Goal: Task Accomplishment & Management: Manage account settings

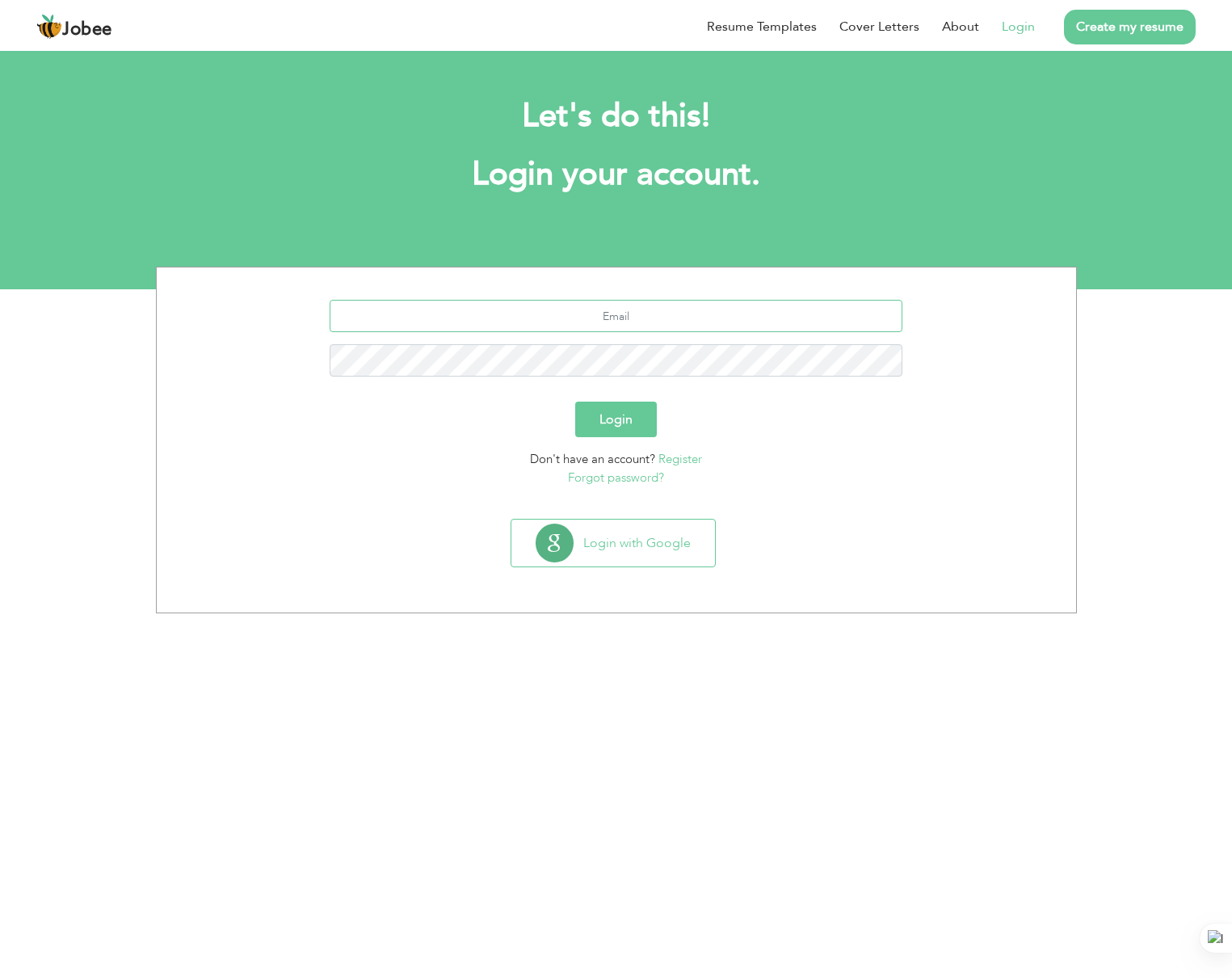
click at [611, 320] on input "text" at bounding box center [616, 315] width 573 height 32
type input "junaidtoutz@gmail.com"
click at [606, 481] on link "Forgot password?" at bounding box center [616, 477] width 96 height 16
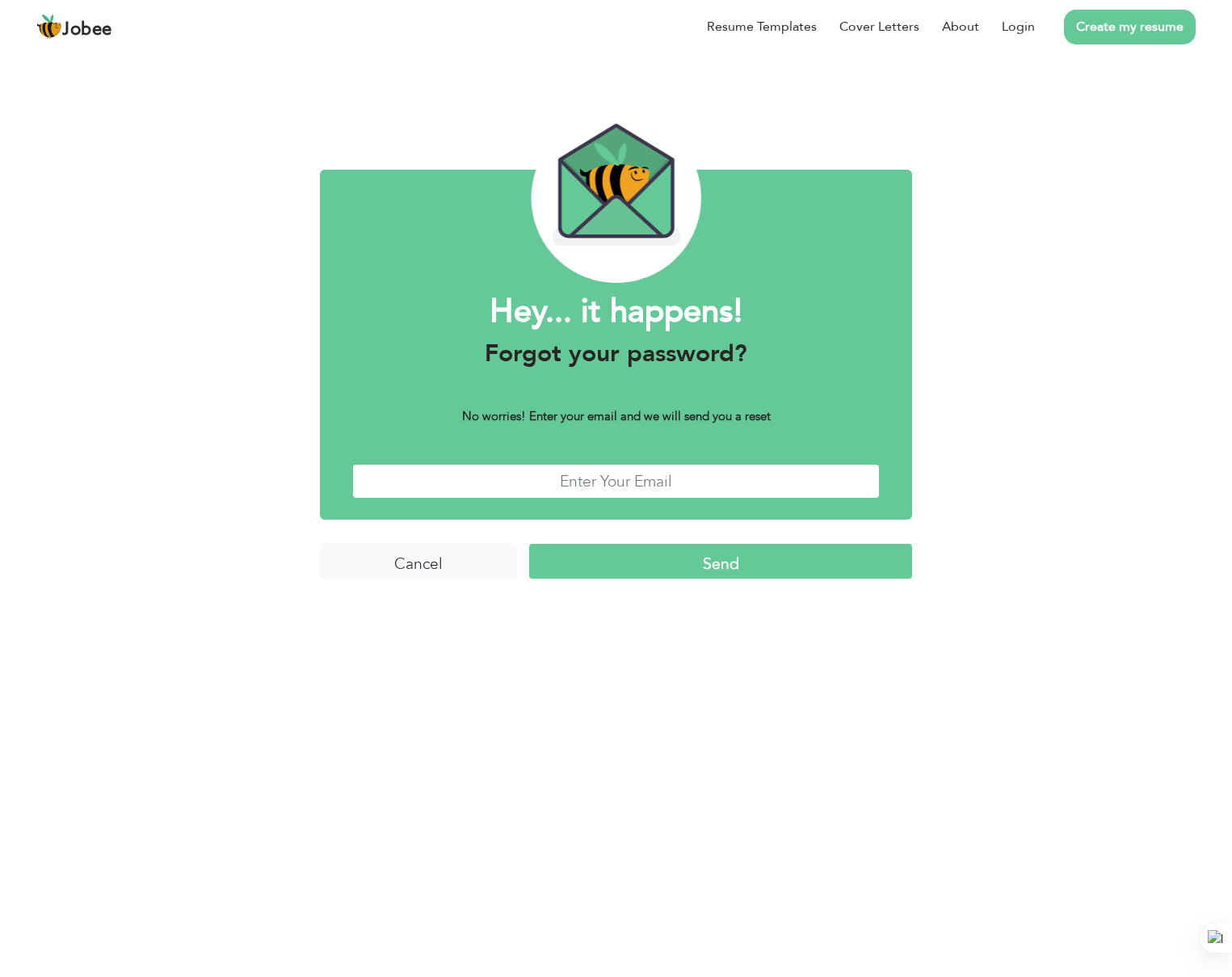
click at [532, 480] on input "text" at bounding box center [616, 480] width 527 height 35
type input "[EMAIL_ADDRESS][DOMAIN_NAME]"
click at [713, 555] on input "Send" at bounding box center [719, 560] width 382 height 35
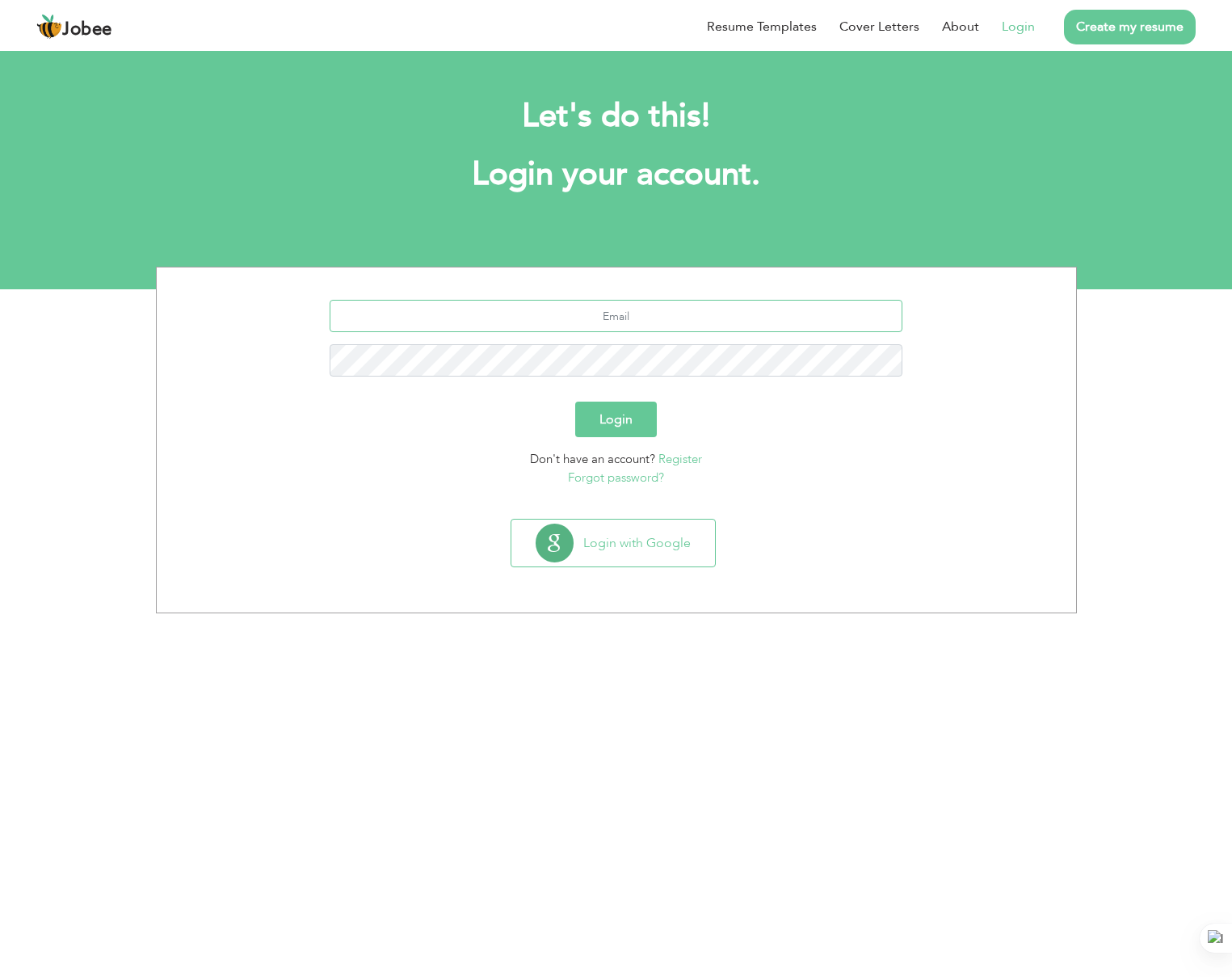
click at [523, 305] on input "text" at bounding box center [616, 315] width 573 height 32
type input "[EMAIL_ADDRESS][DOMAIN_NAME]"
click at [597, 407] on button "Login" at bounding box center [616, 419] width 82 height 36
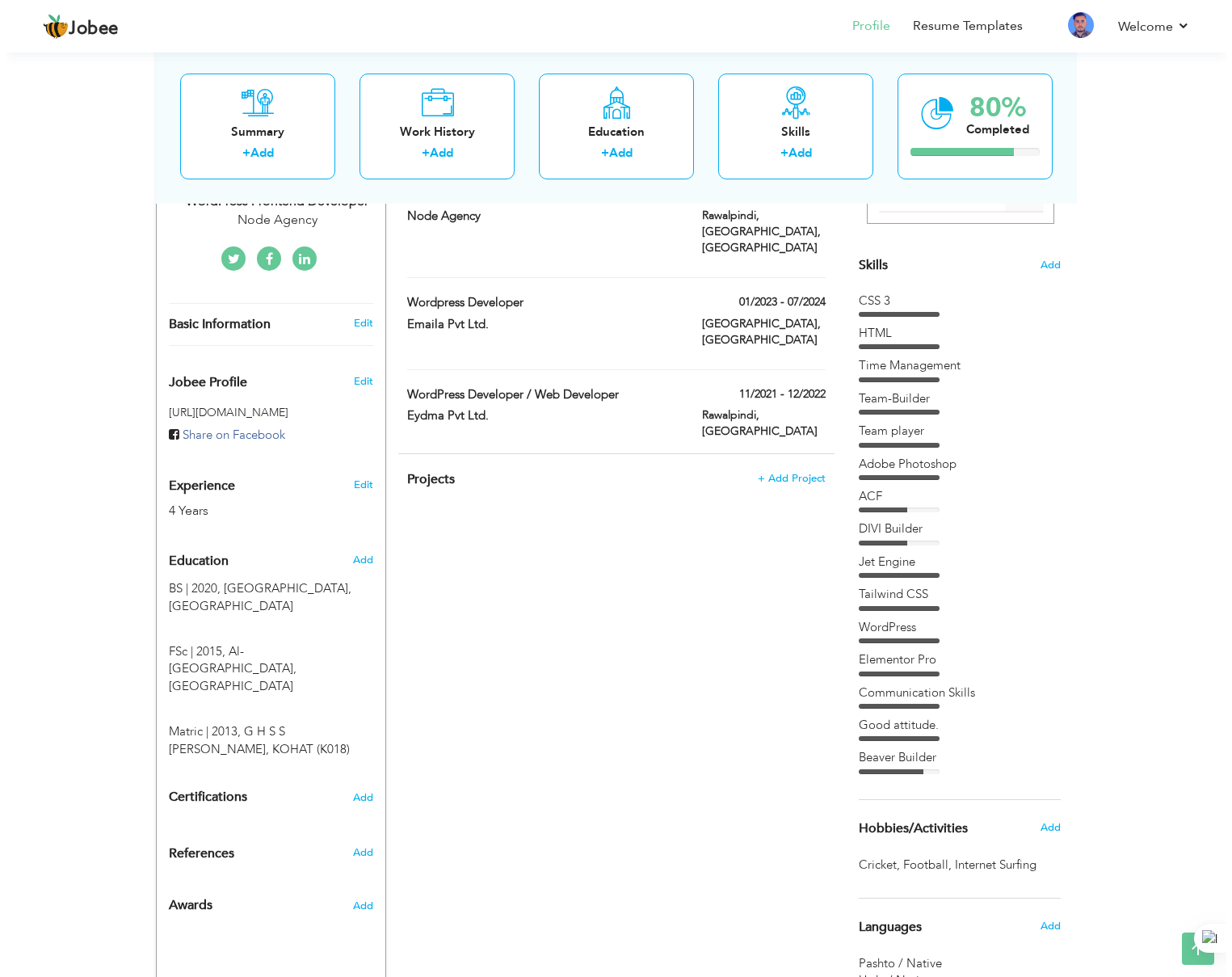
scroll to position [295, 0]
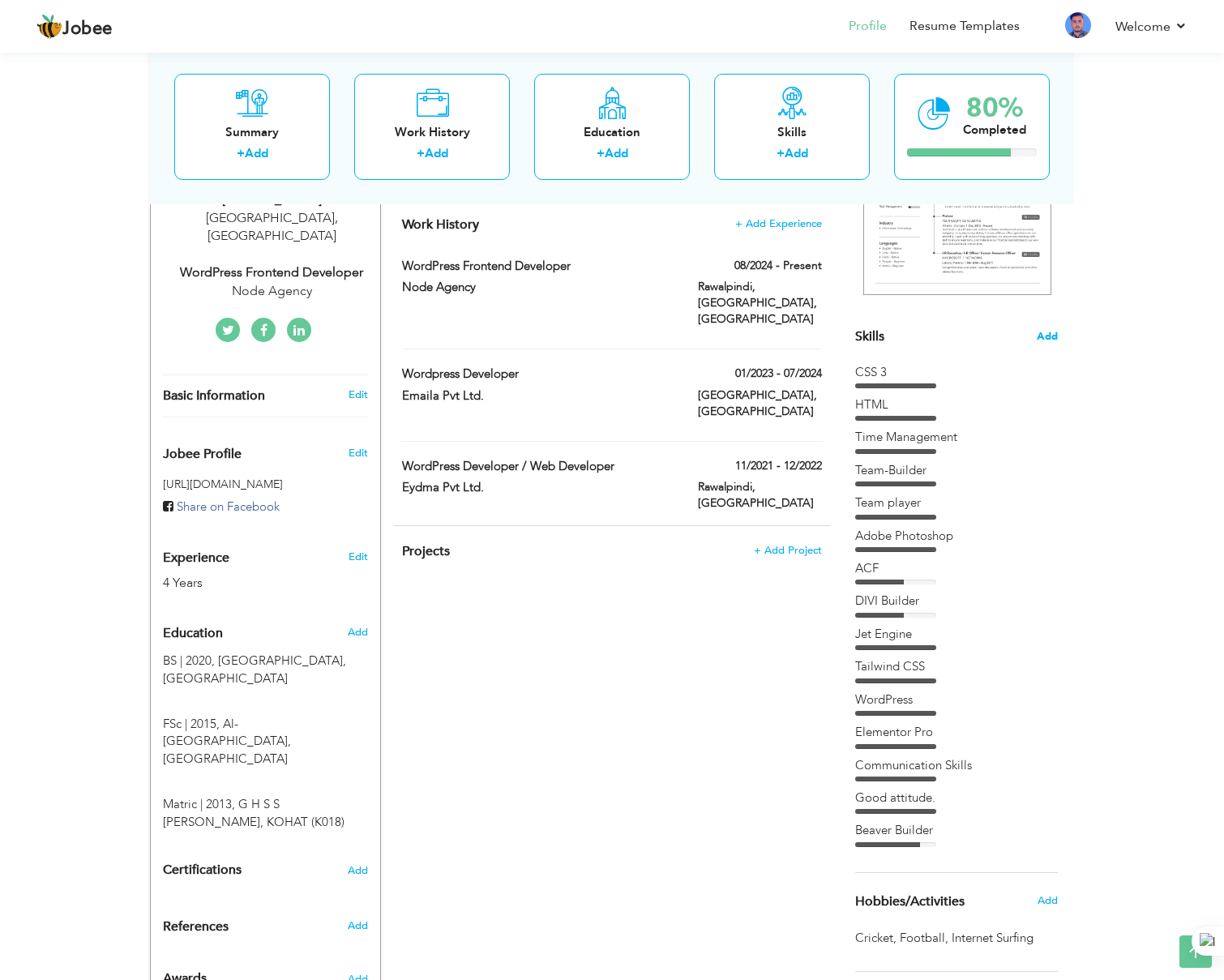
click at [1045, 333] on span "Add" at bounding box center [1047, 337] width 21 height 15
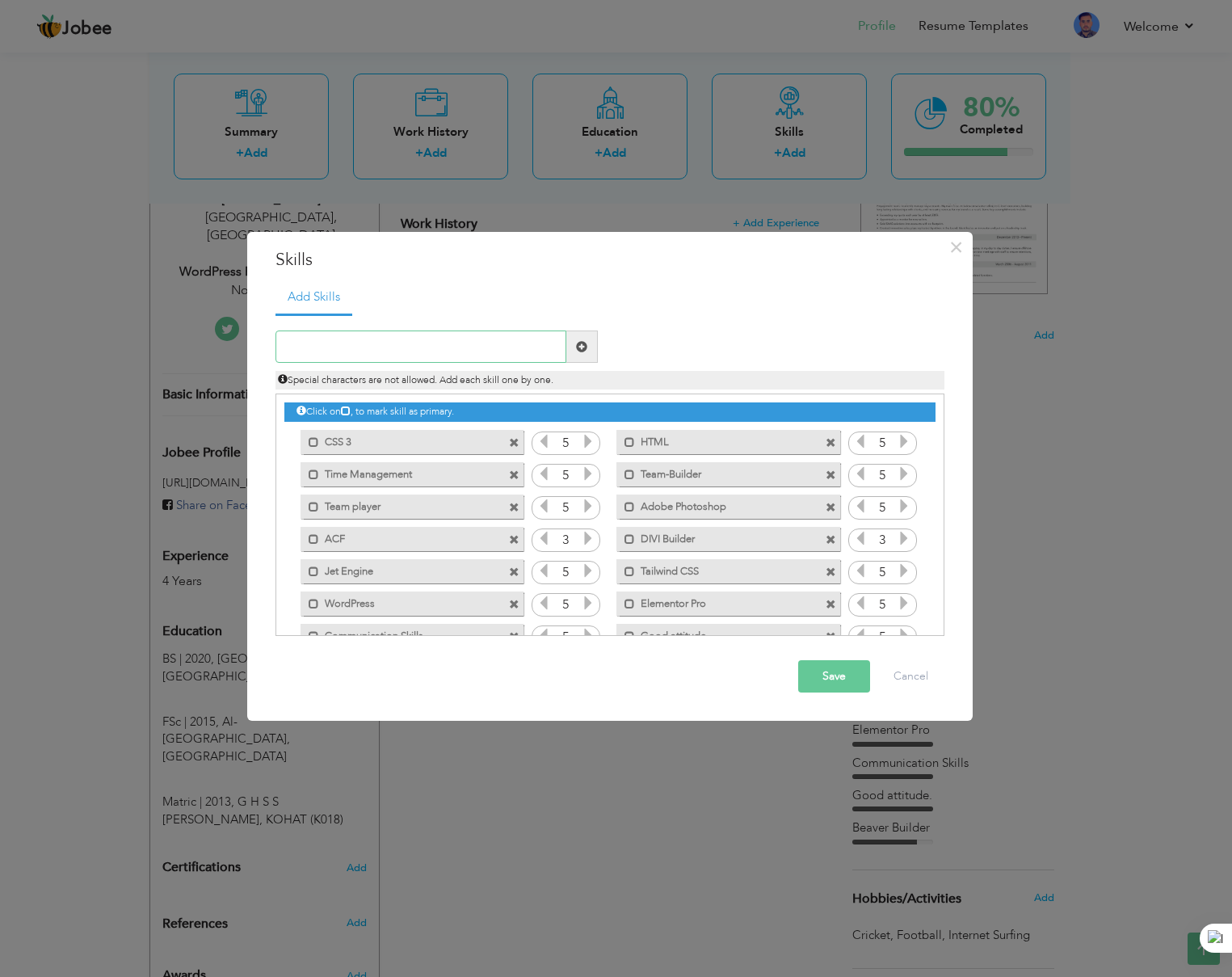
click at [340, 348] on input "text" at bounding box center [421, 347] width 291 height 32
type input "Jquery"
click at [594, 347] on span at bounding box center [582, 347] width 31 height 32
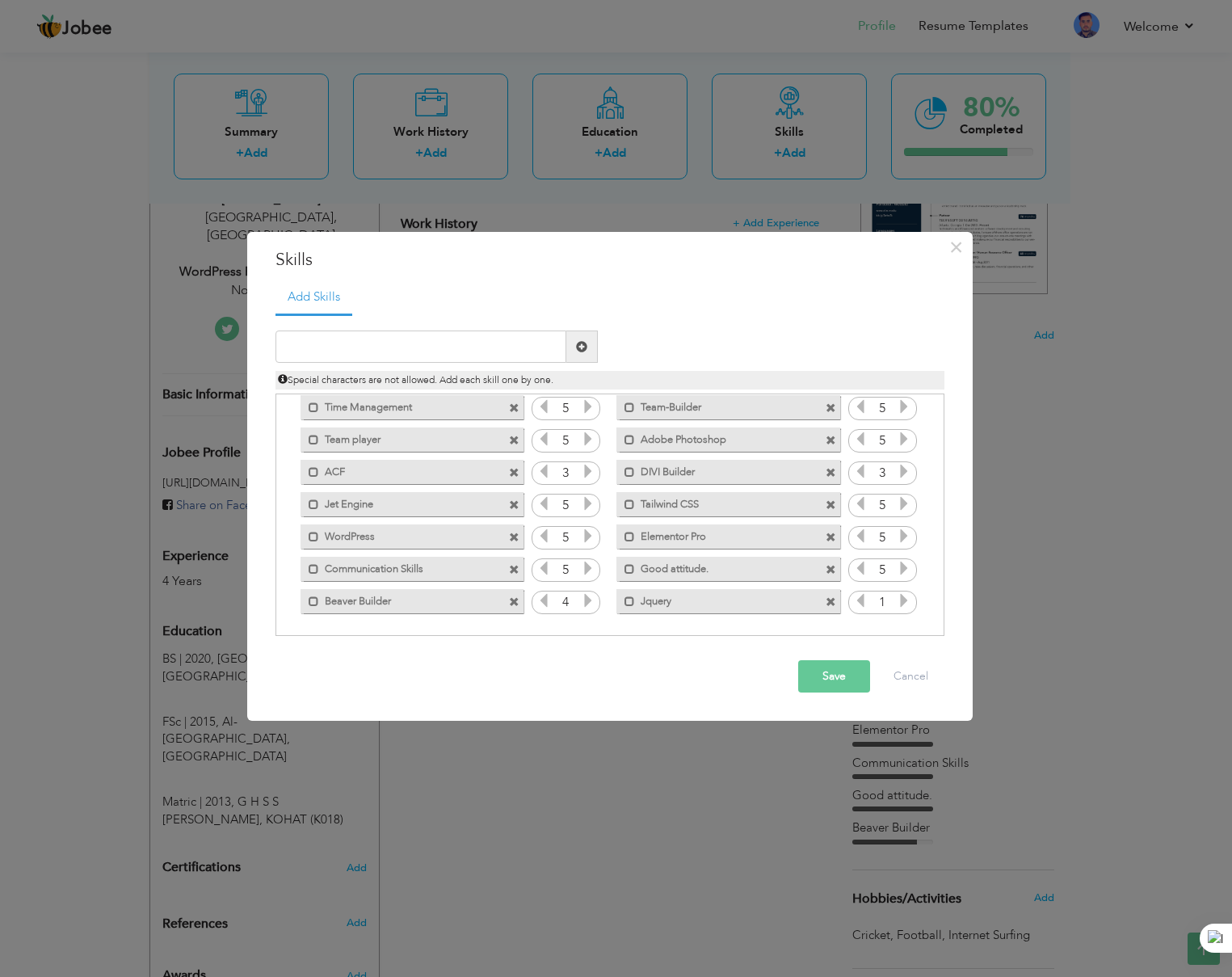
scroll to position [69, 0]
click at [897, 597] on icon at bounding box center [904, 598] width 14 height 14
click at [837, 686] on button "Save" at bounding box center [834, 676] width 72 height 32
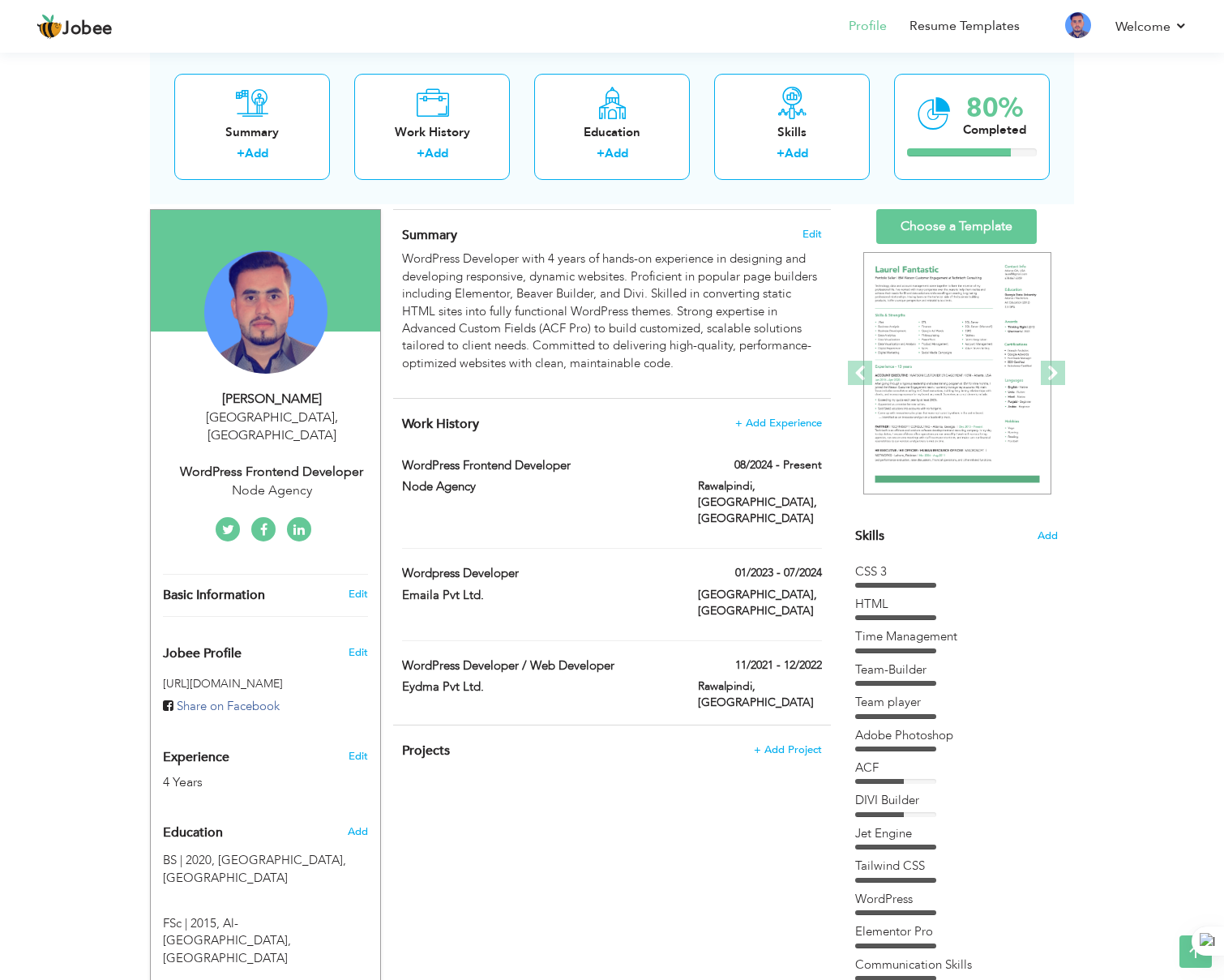
scroll to position [95, 0]
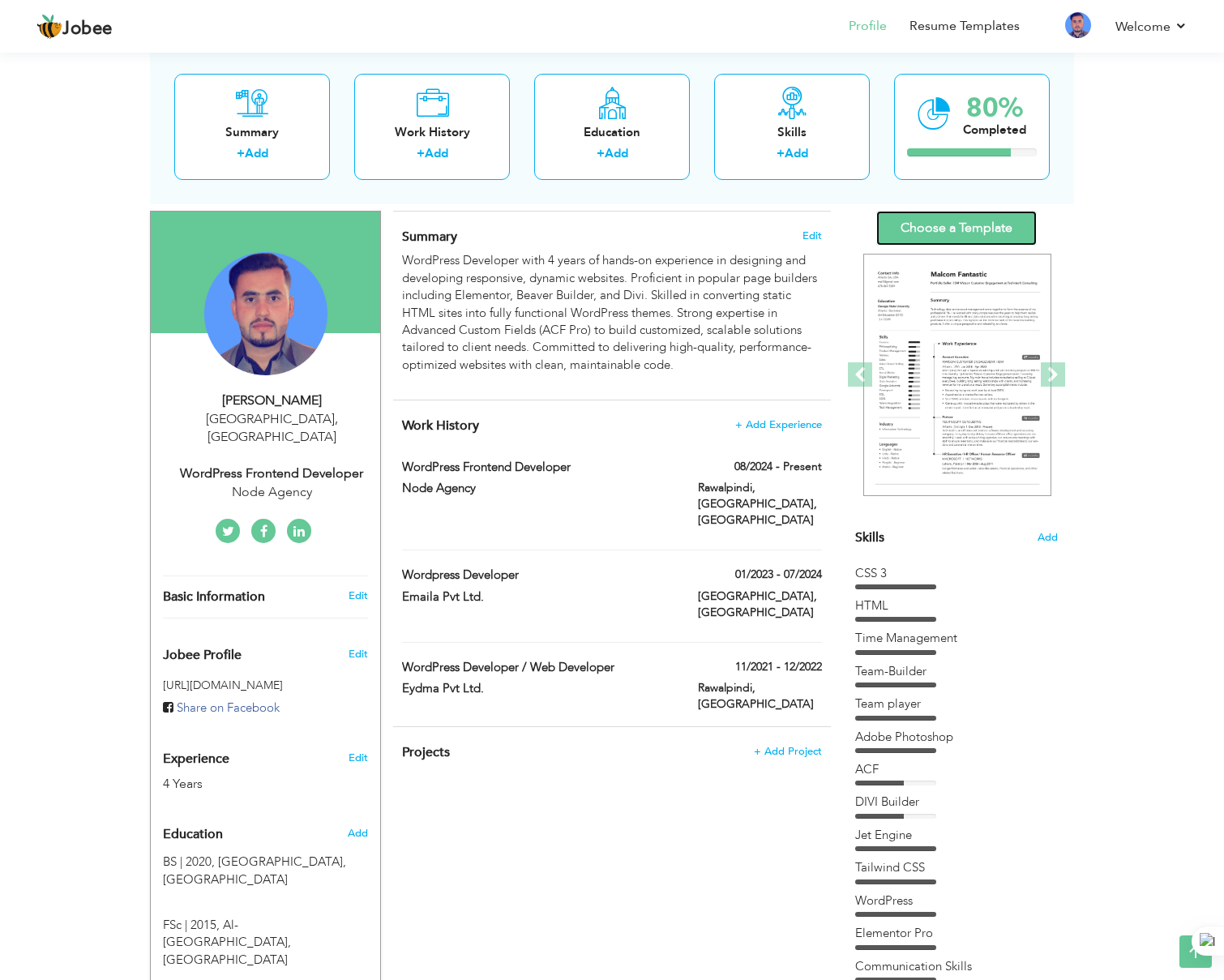
click at [976, 231] on link "Choose a Template" at bounding box center [956, 228] width 160 height 35
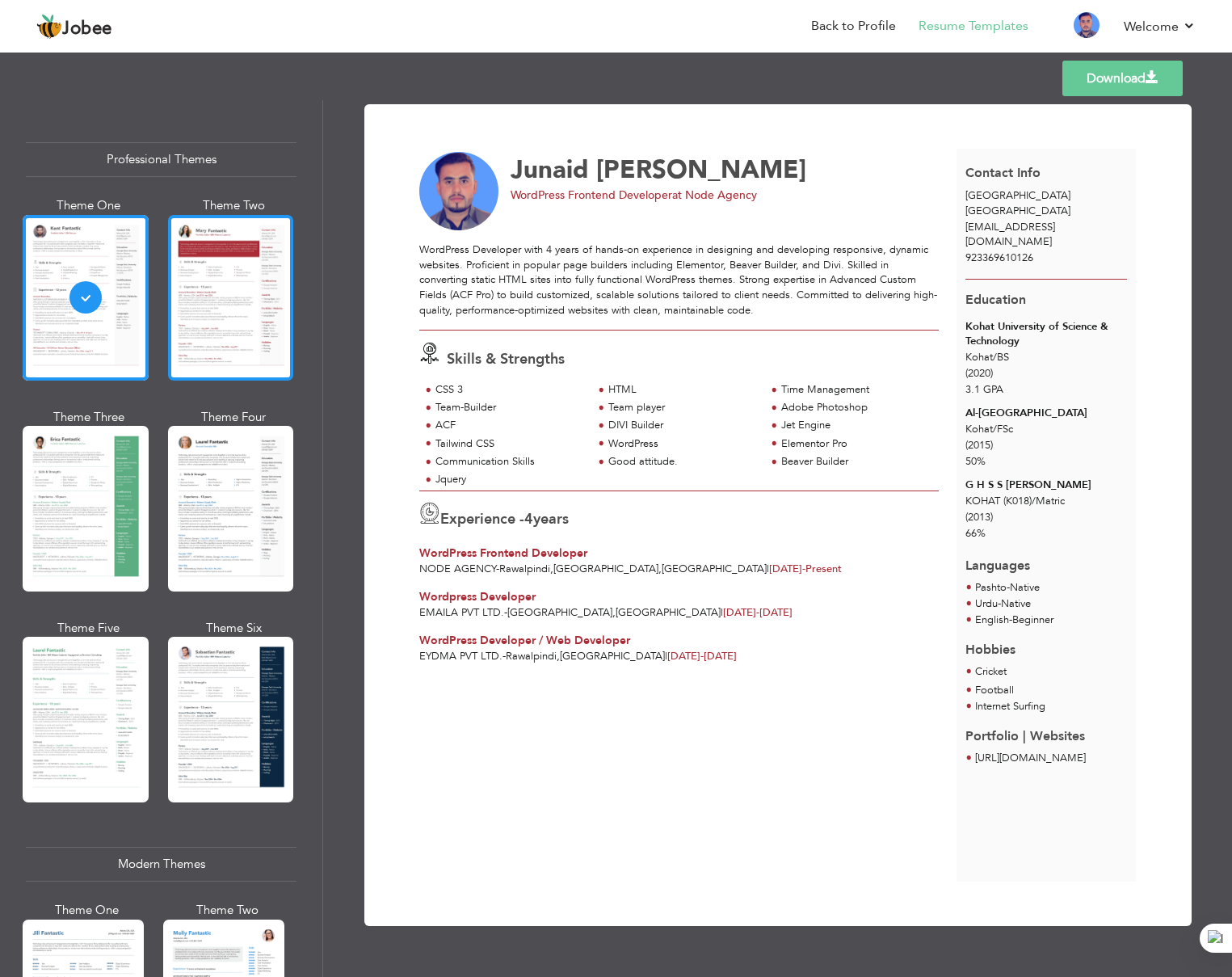
click at [222, 323] on div at bounding box center [231, 298] width 126 height 166
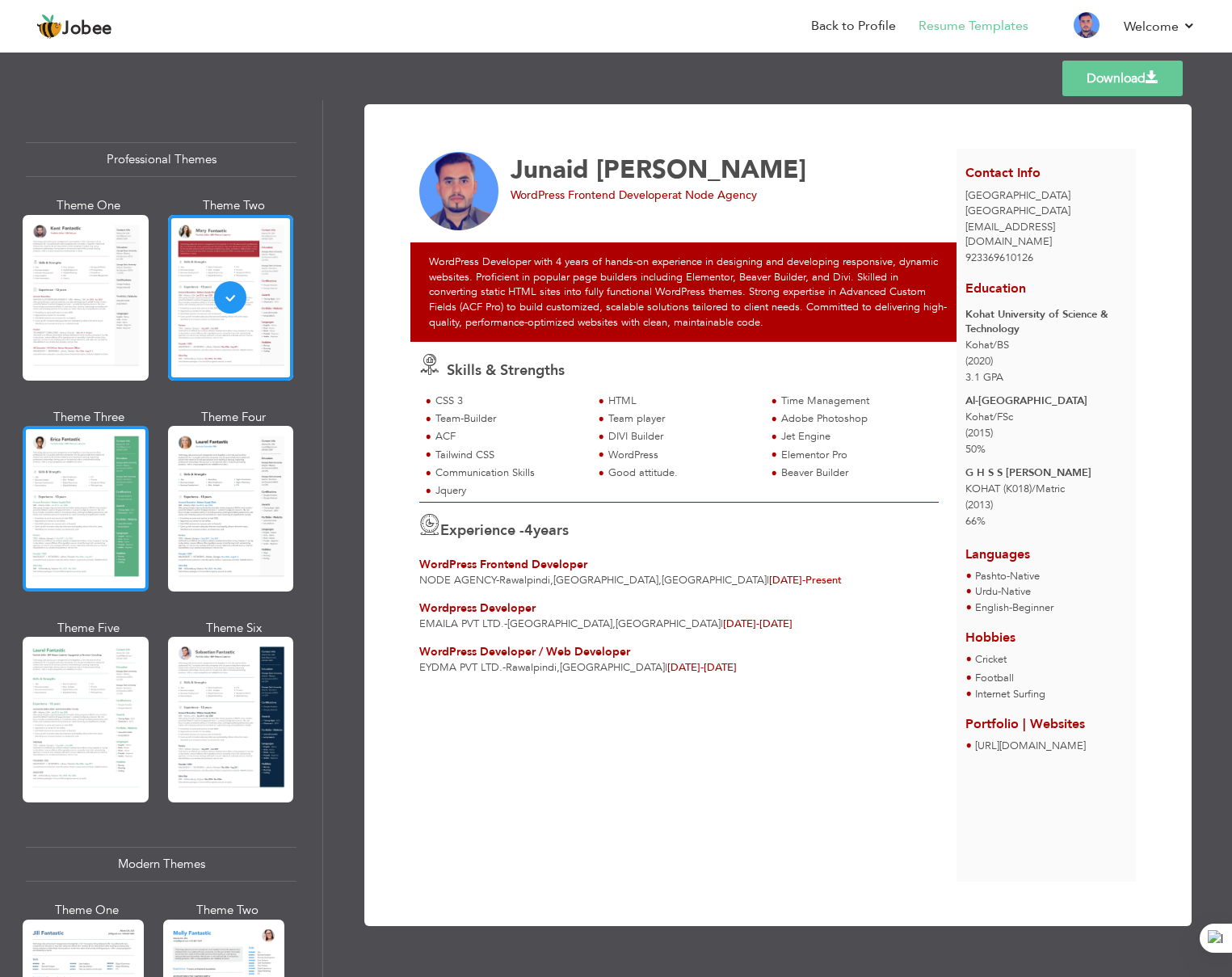
click at [82, 514] on div at bounding box center [86, 508] width 126 height 166
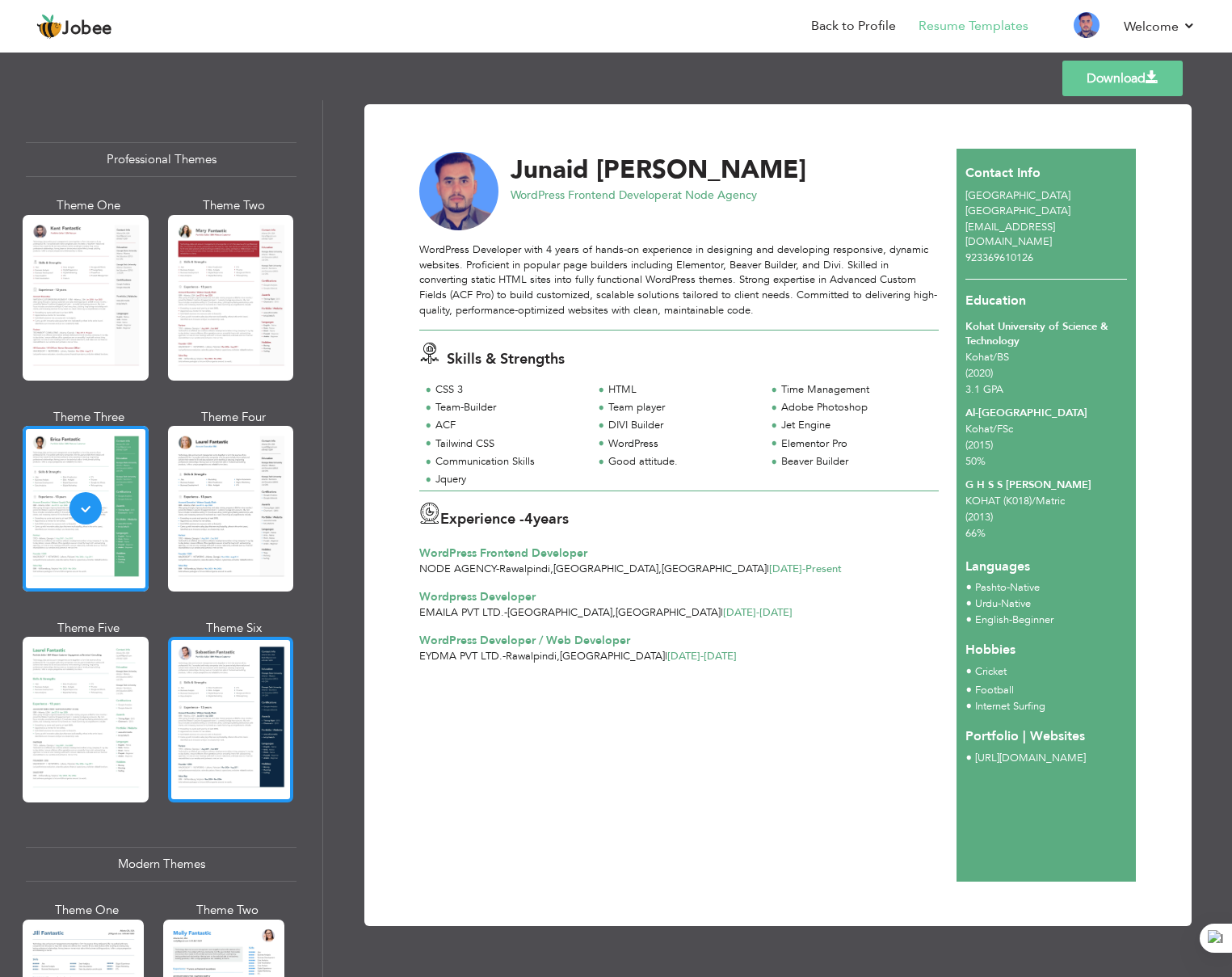
click at [218, 712] on div at bounding box center [231, 719] width 126 height 166
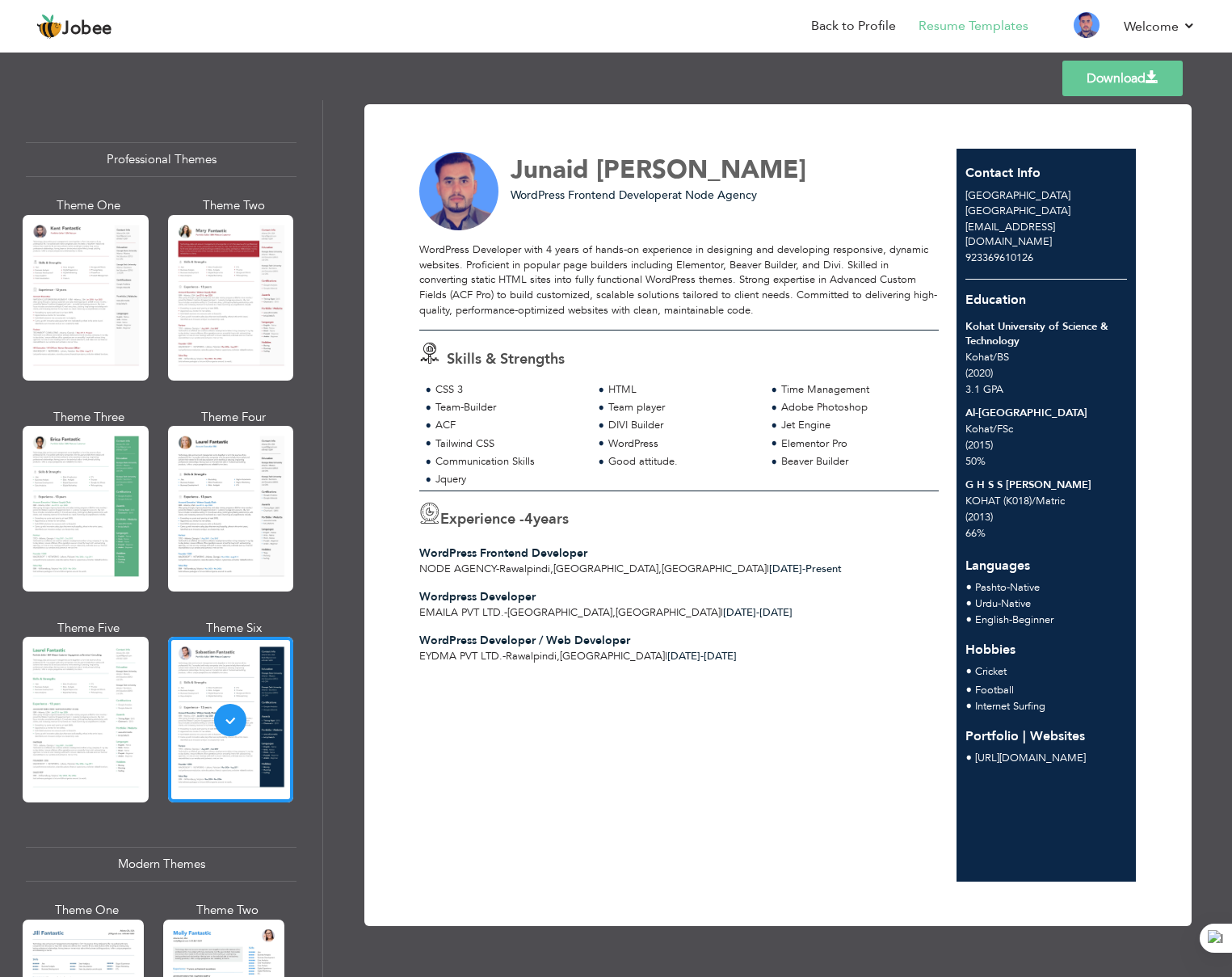
click at [1135, 85] on link "Download" at bounding box center [1122, 78] width 121 height 36
click at [1104, 100] on link "Log off" at bounding box center [1122, 109] width 145 height 35
